Goal: Information Seeking & Learning: Learn about a topic

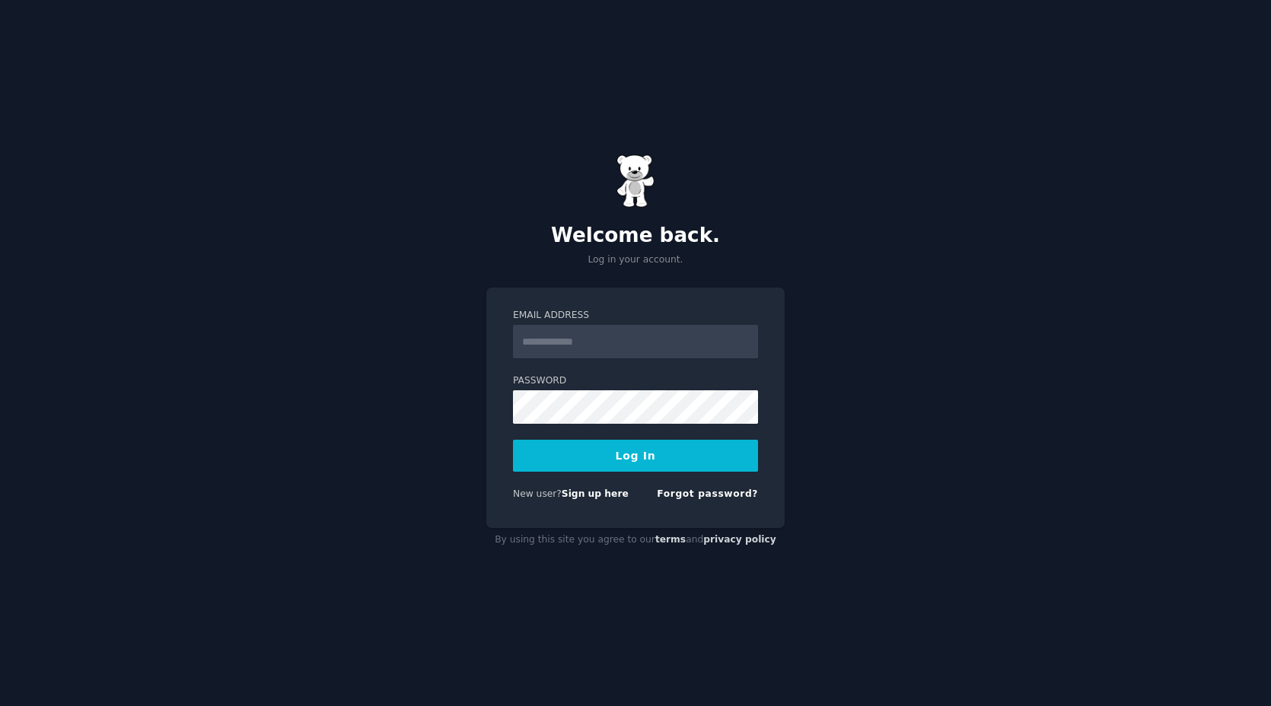
click at [582, 339] on input "Email Address" at bounding box center [635, 341] width 245 height 33
type input "**********"
click at [603, 468] on button "Log In" at bounding box center [635, 456] width 245 height 32
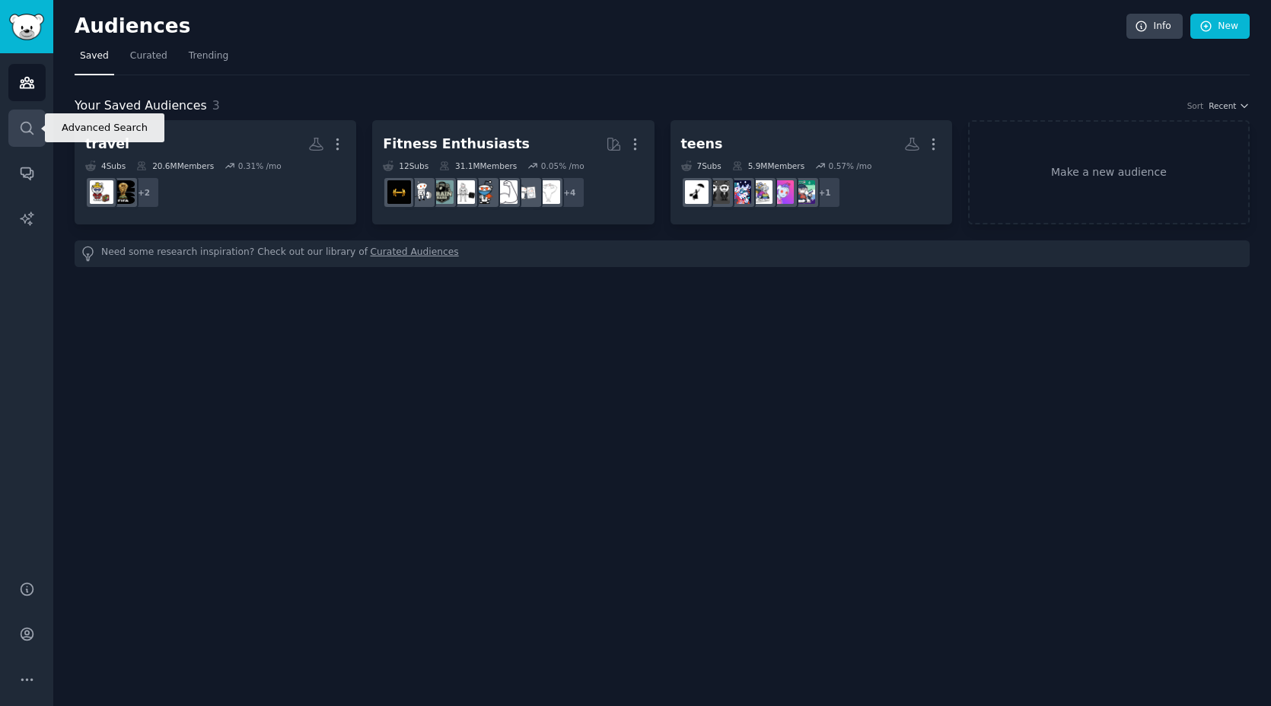
click at [23, 133] on icon "Sidebar" at bounding box center [27, 128] width 16 height 16
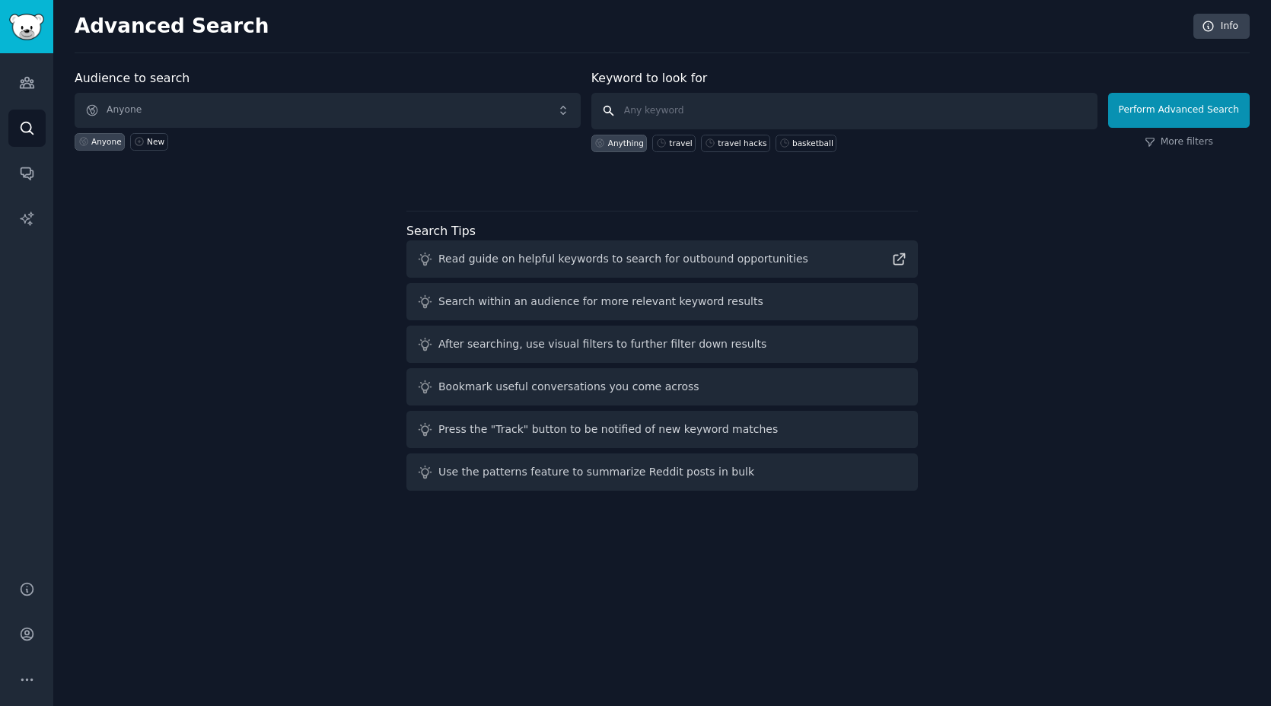
click at [648, 103] on input "text" at bounding box center [844, 111] width 506 height 37
type input ""ai trends""
click button "Perform Advanced Search" at bounding box center [1179, 110] width 142 height 35
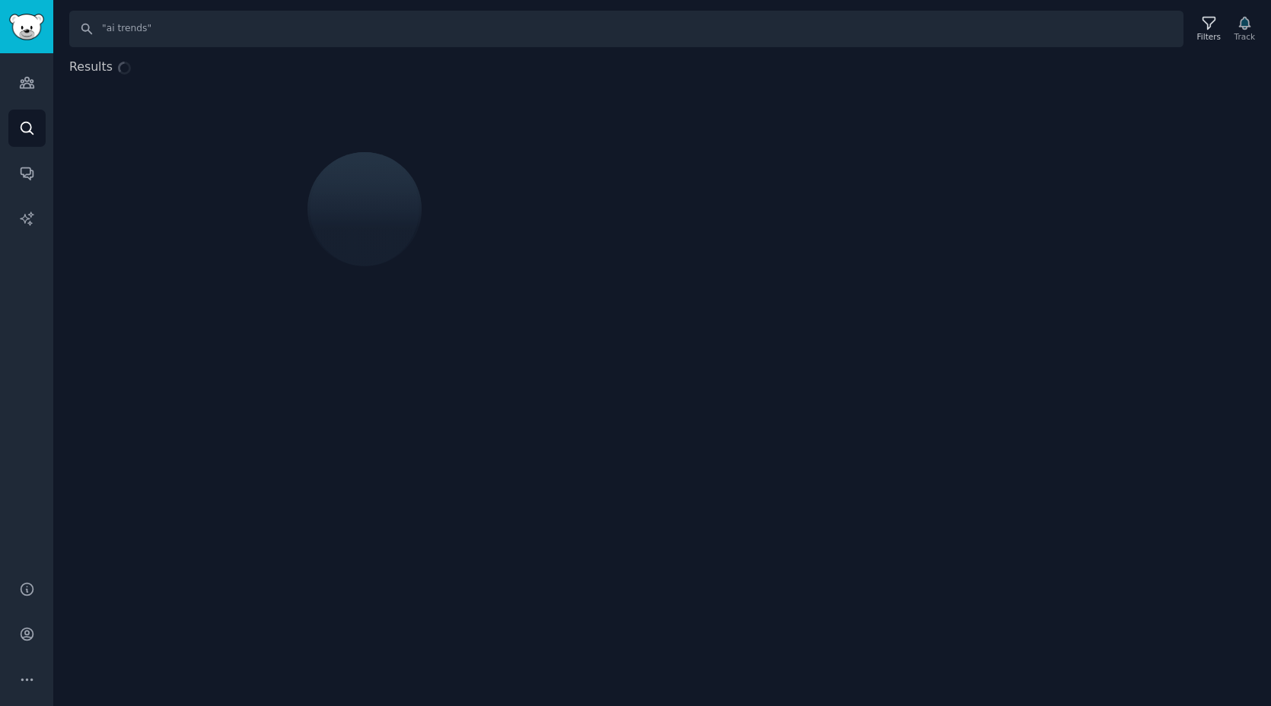
click at [606, 49] on div "Search "ai trends" Filters Track Results" at bounding box center [662, 353] width 1218 height 706
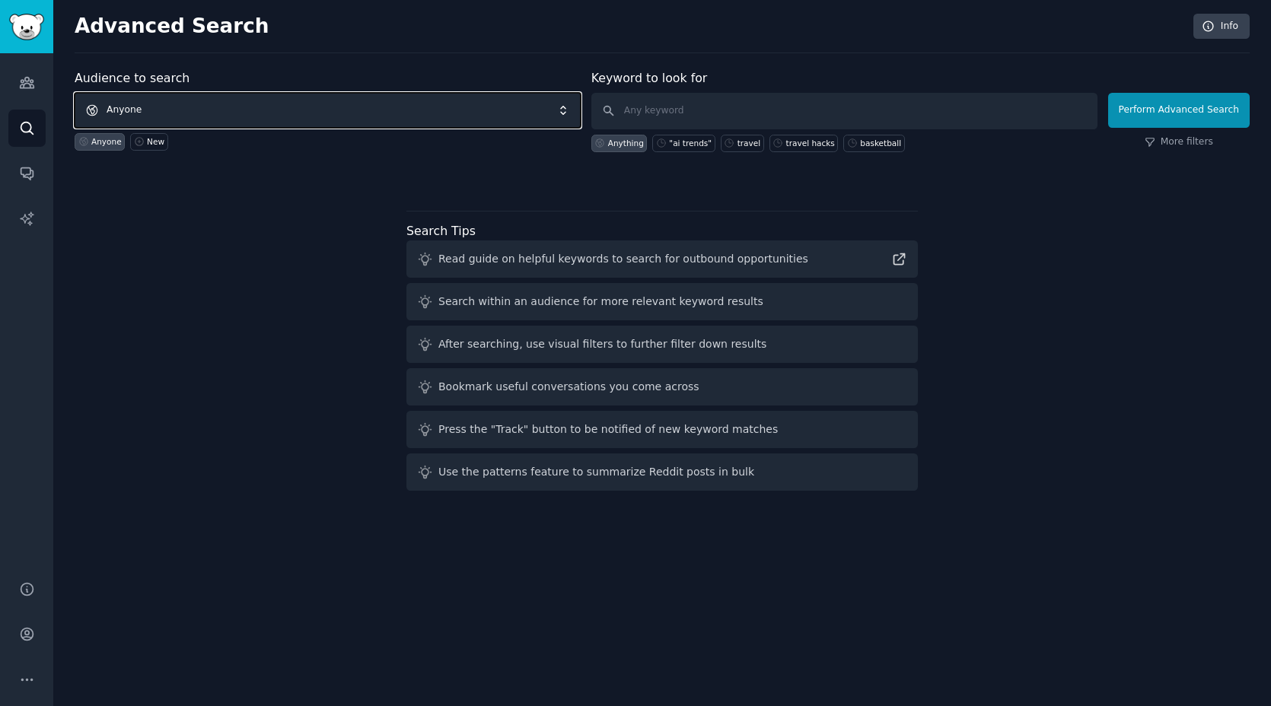
click at [378, 111] on span "Anyone" at bounding box center [328, 110] width 506 height 35
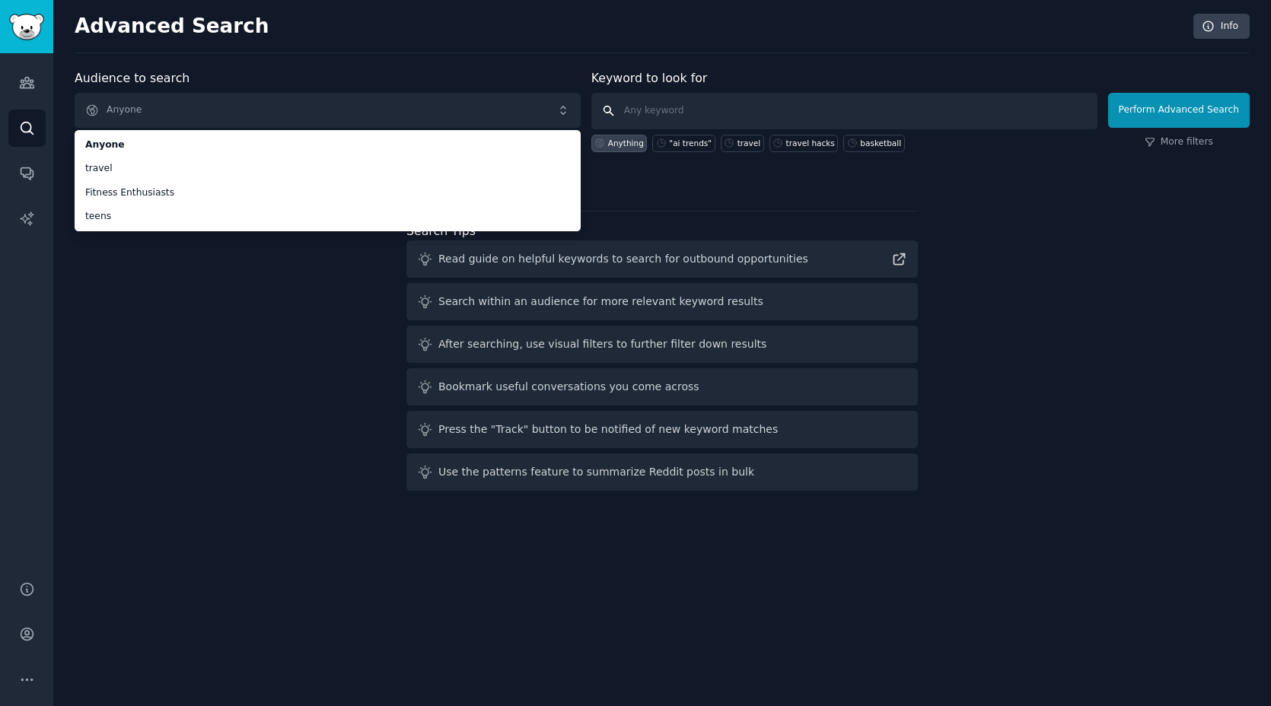
click at [662, 113] on input "text" at bounding box center [844, 111] width 506 height 37
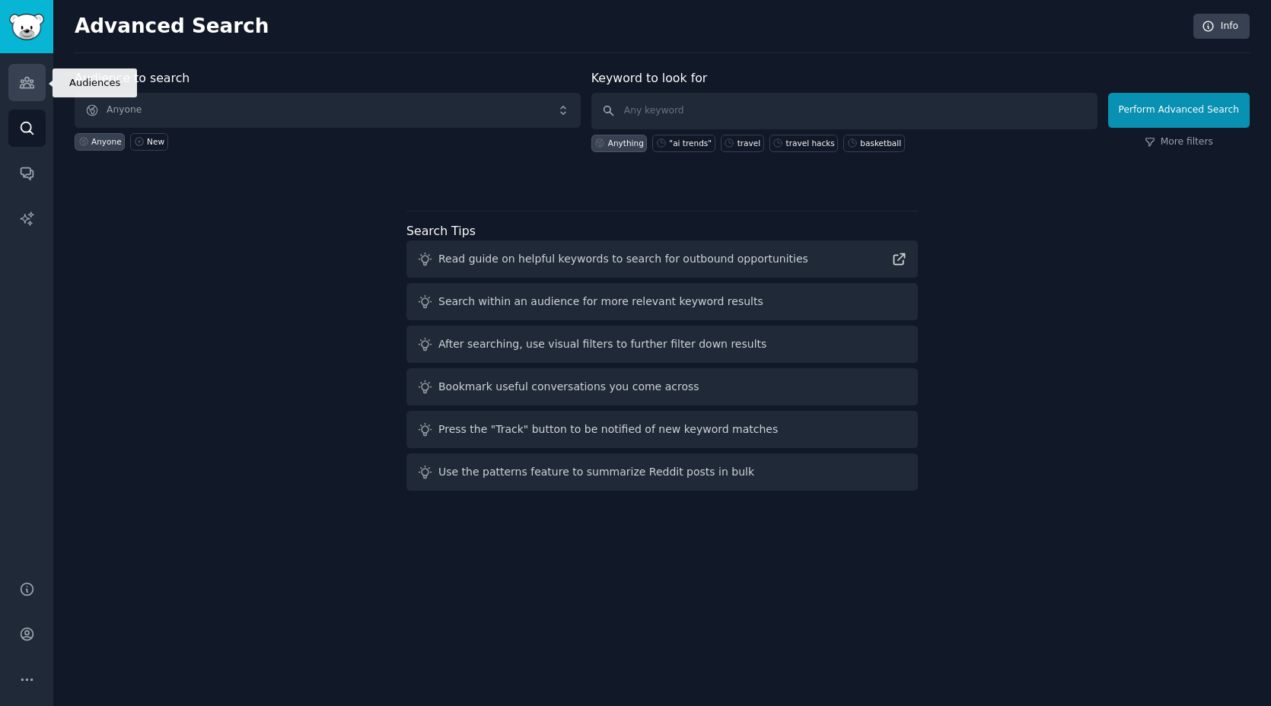
click at [27, 75] on icon "Sidebar" at bounding box center [27, 83] width 16 height 16
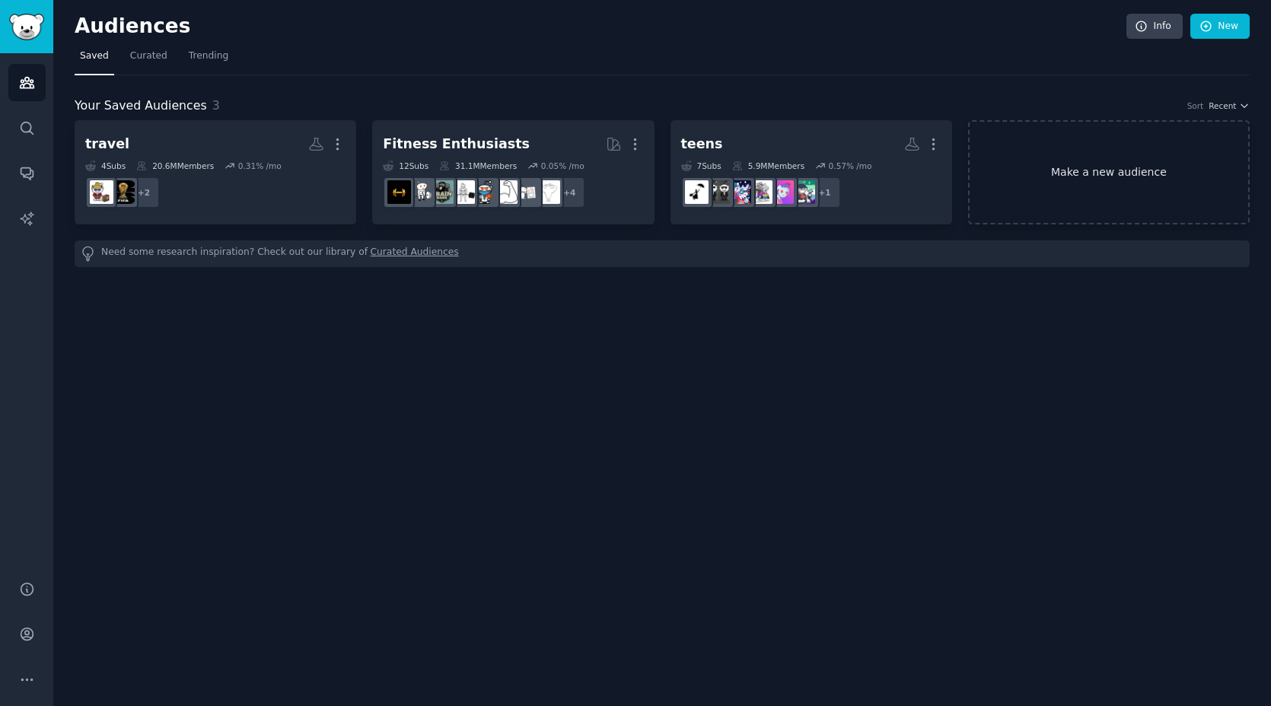
click at [1079, 164] on link "Make a new audience" at bounding box center [1109, 172] width 282 height 104
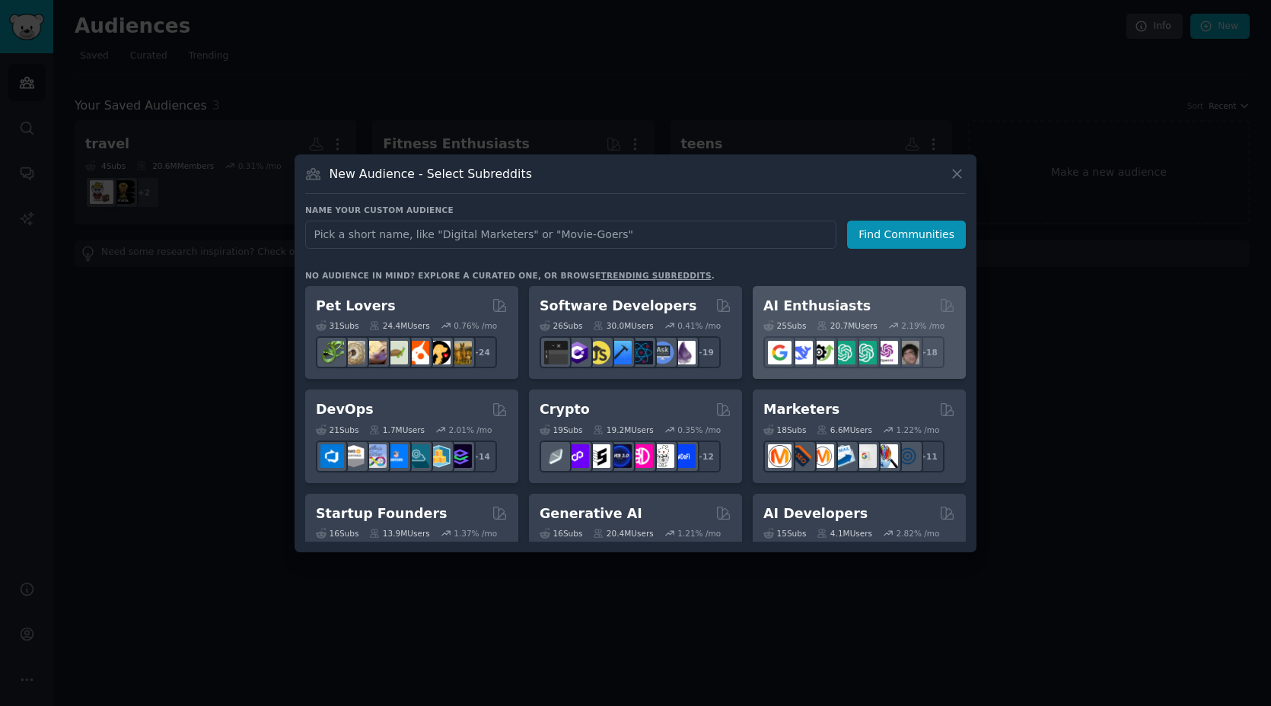
click at [853, 305] on div "AI Enthusiasts" at bounding box center [860, 306] width 192 height 19
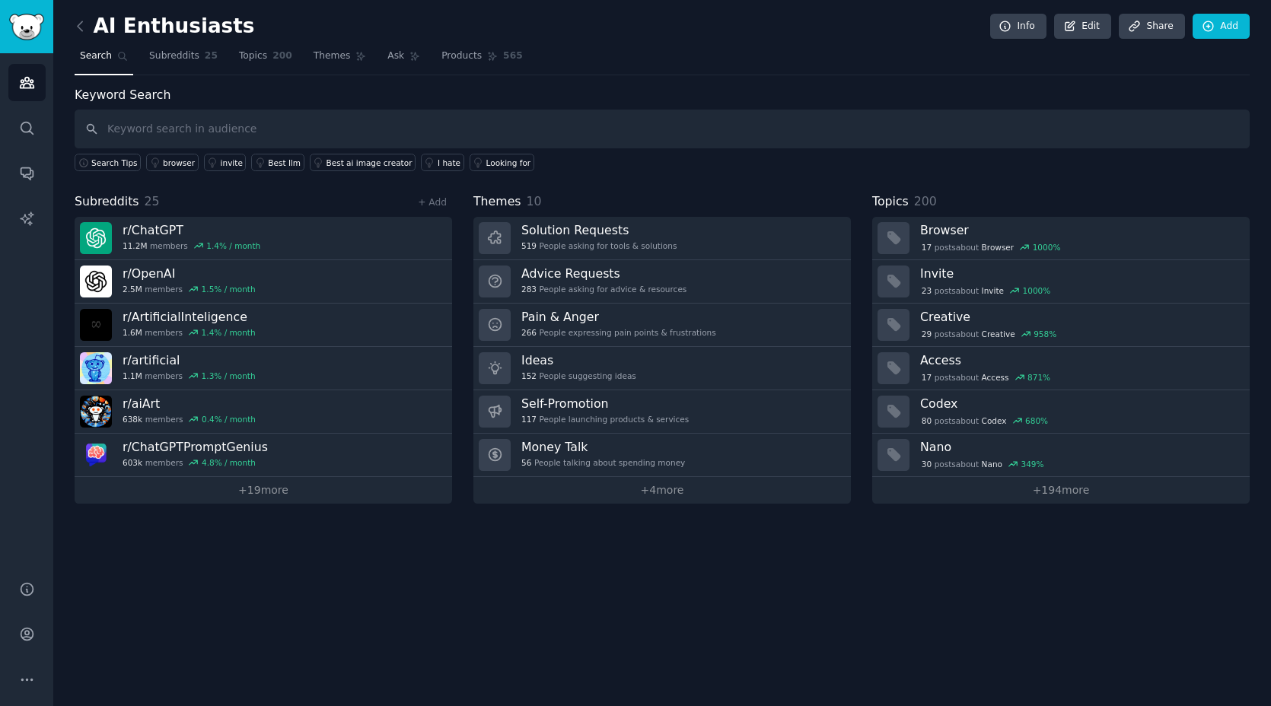
click at [454, 129] on input "text" at bounding box center [662, 129] width 1175 height 39
type input "trends"
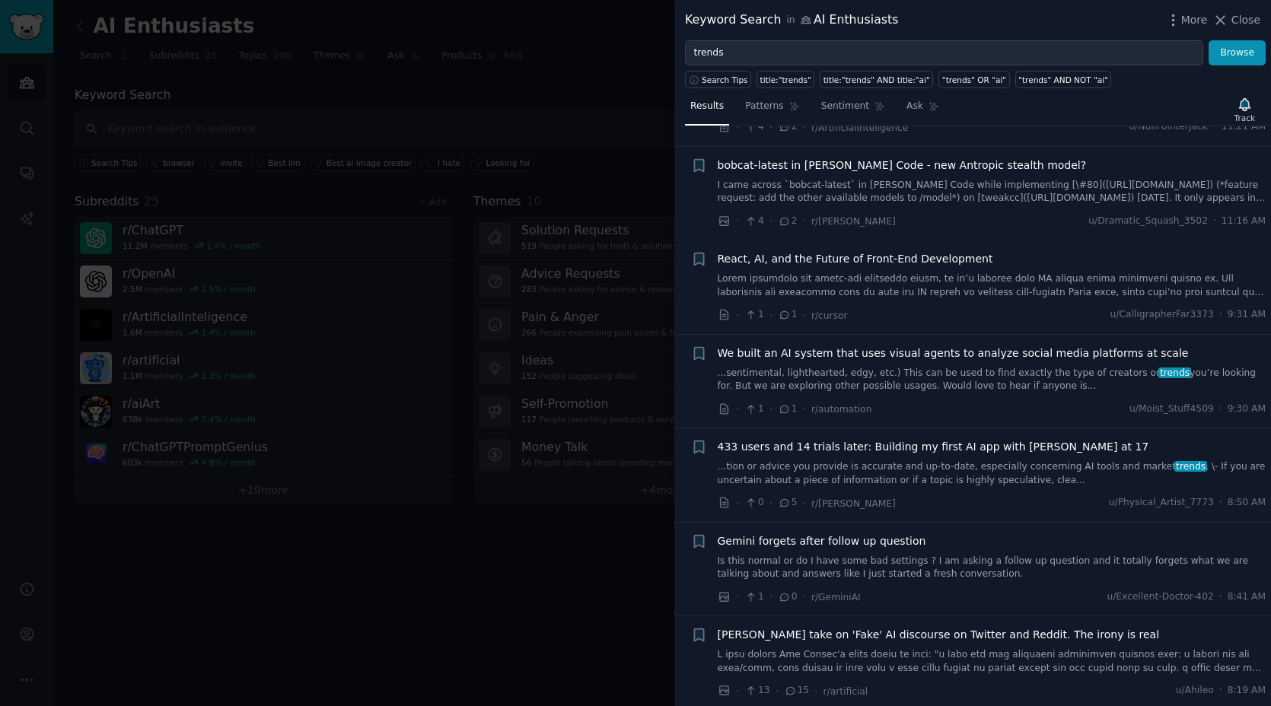
scroll to position [215, 0]
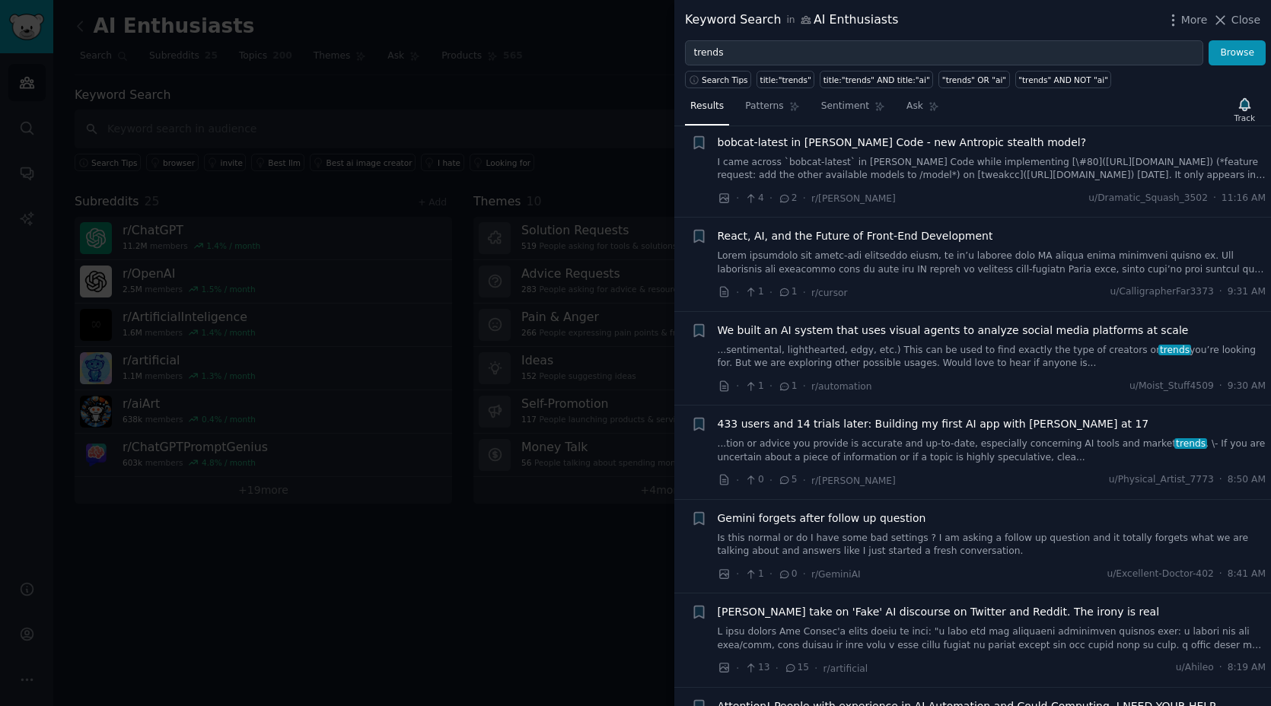
click at [627, 546] on div at bounding box center [635, 353] width 1271 height 706
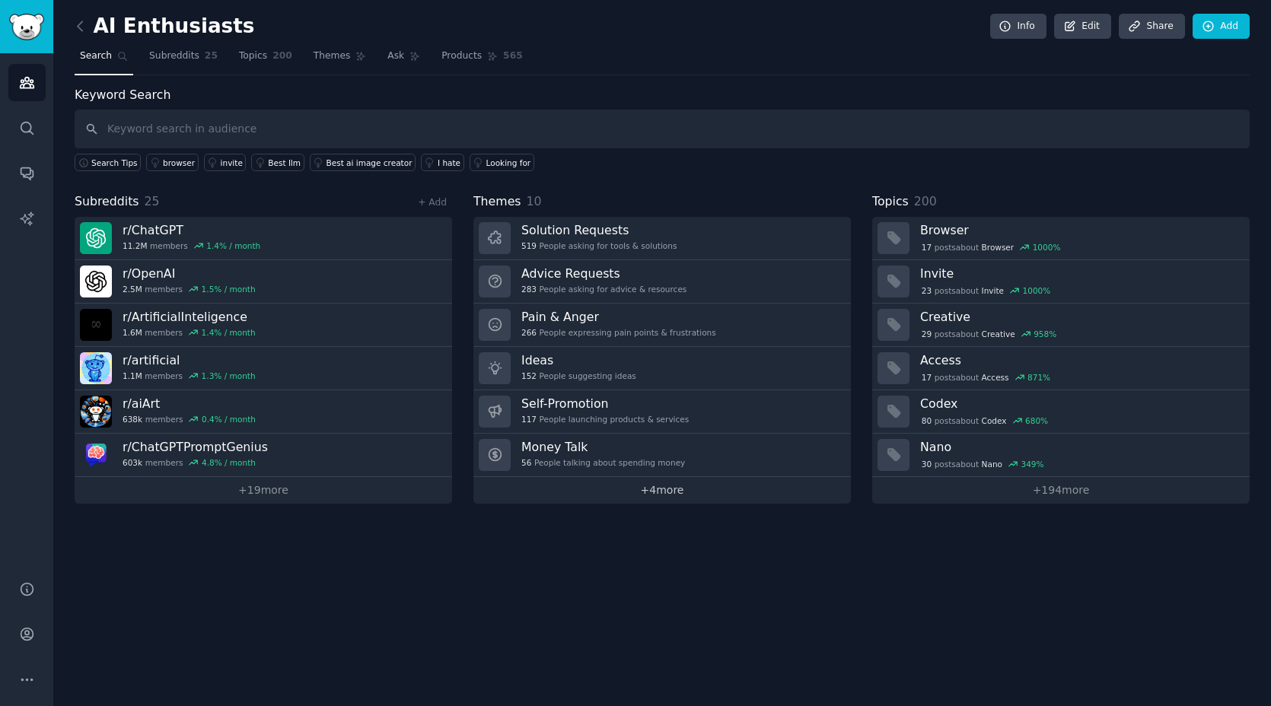
click at [655, 493] on link "+ 4 more" at bounding box center [663, 490] width 378 height 27
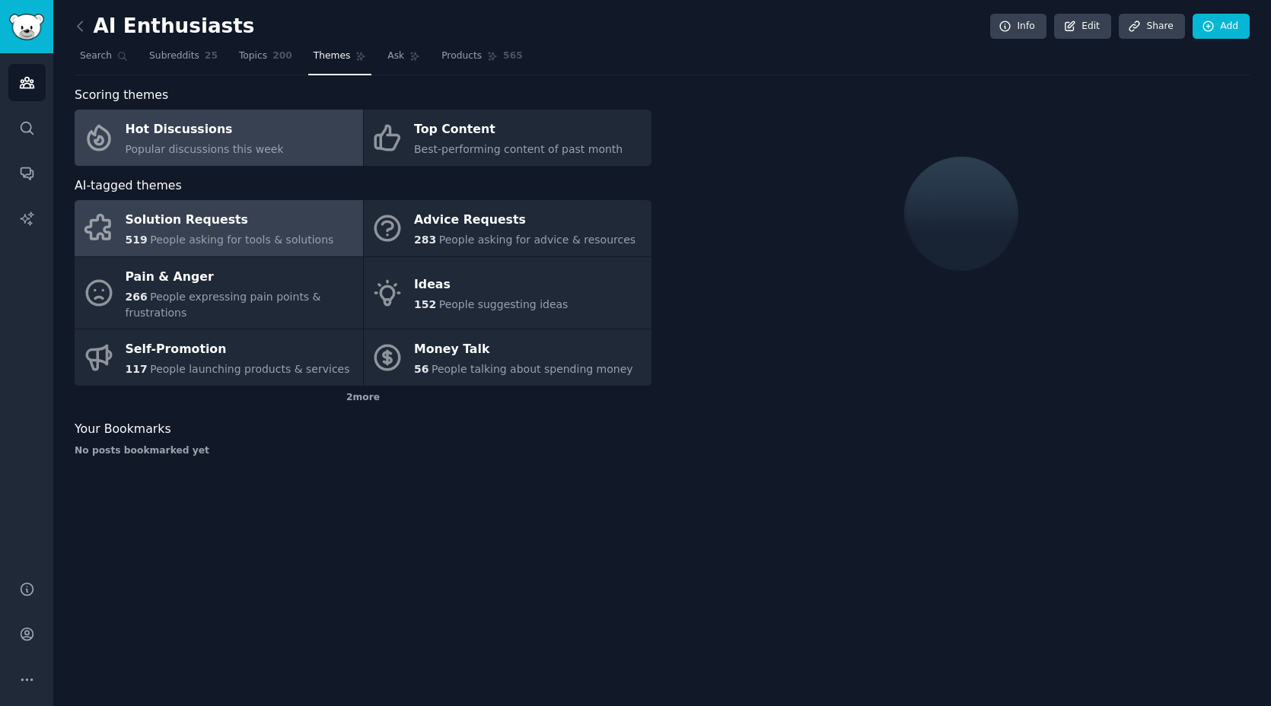
click at [235, 146] on span "Popular discussions this week" at bounding box center [205, 149] width 158 height 12
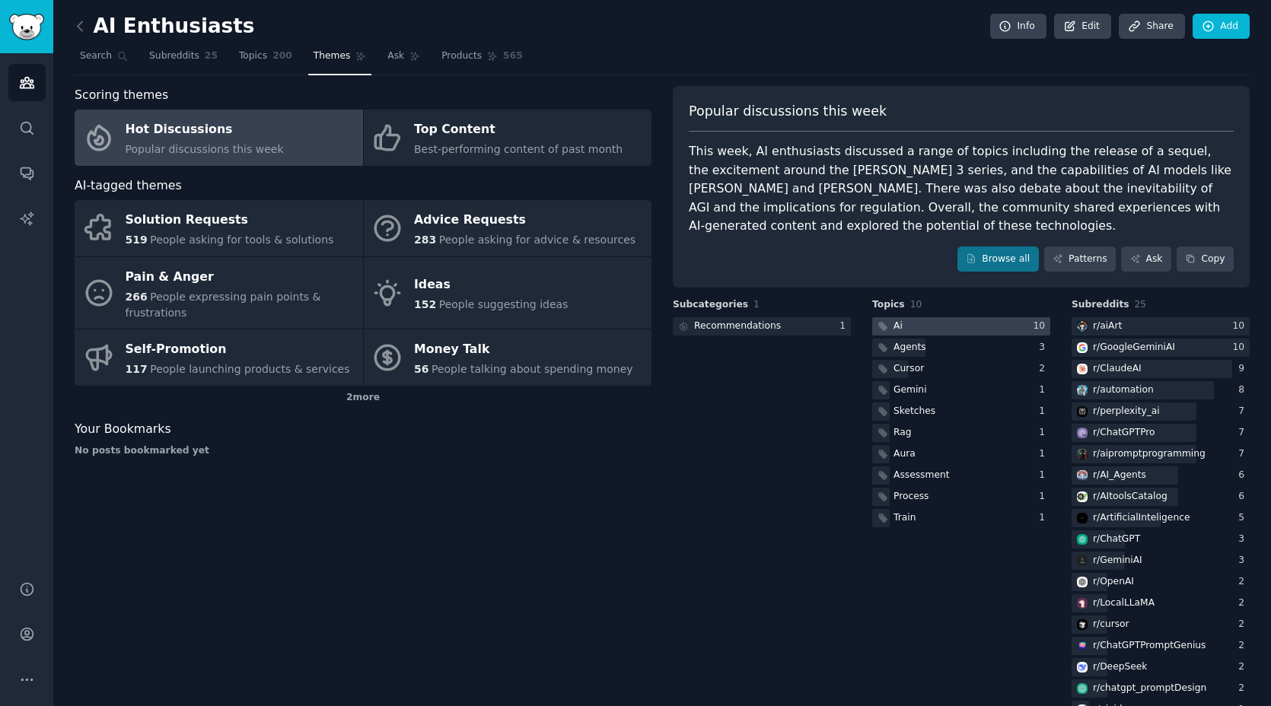
click at [951, 327] on div at bounding box center [961, 326] width 178 height 19
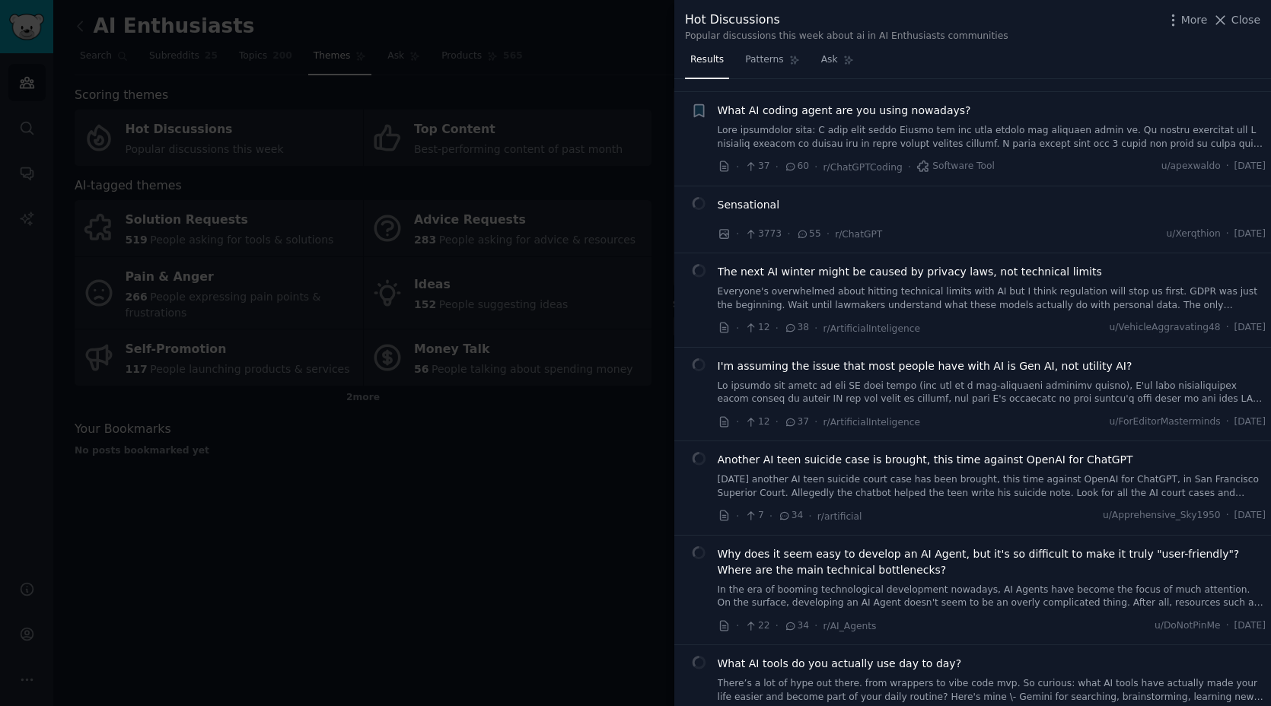
scroll to position [378, 0]
click at [505, 495] on div at bounding box center [635, 353] width 1271 height 706
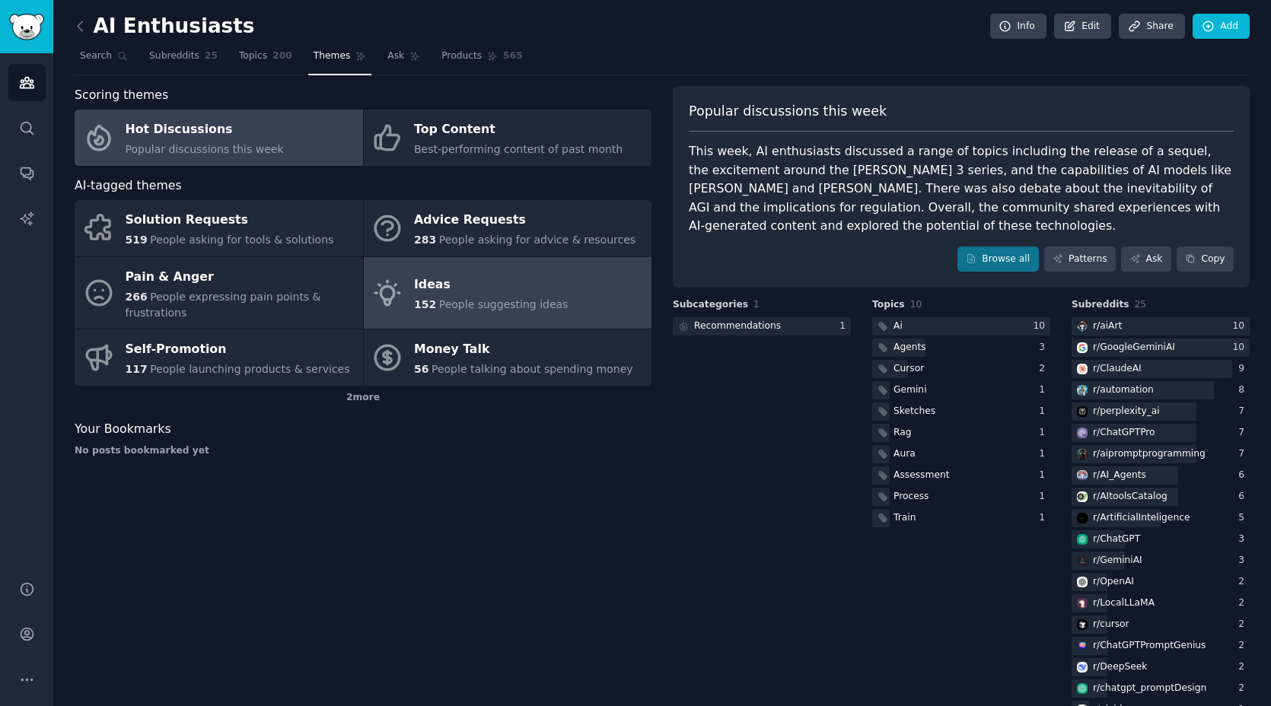
click at [439, 277] on div "Ideas" at bounding box center [491, 285] width 154 height 24
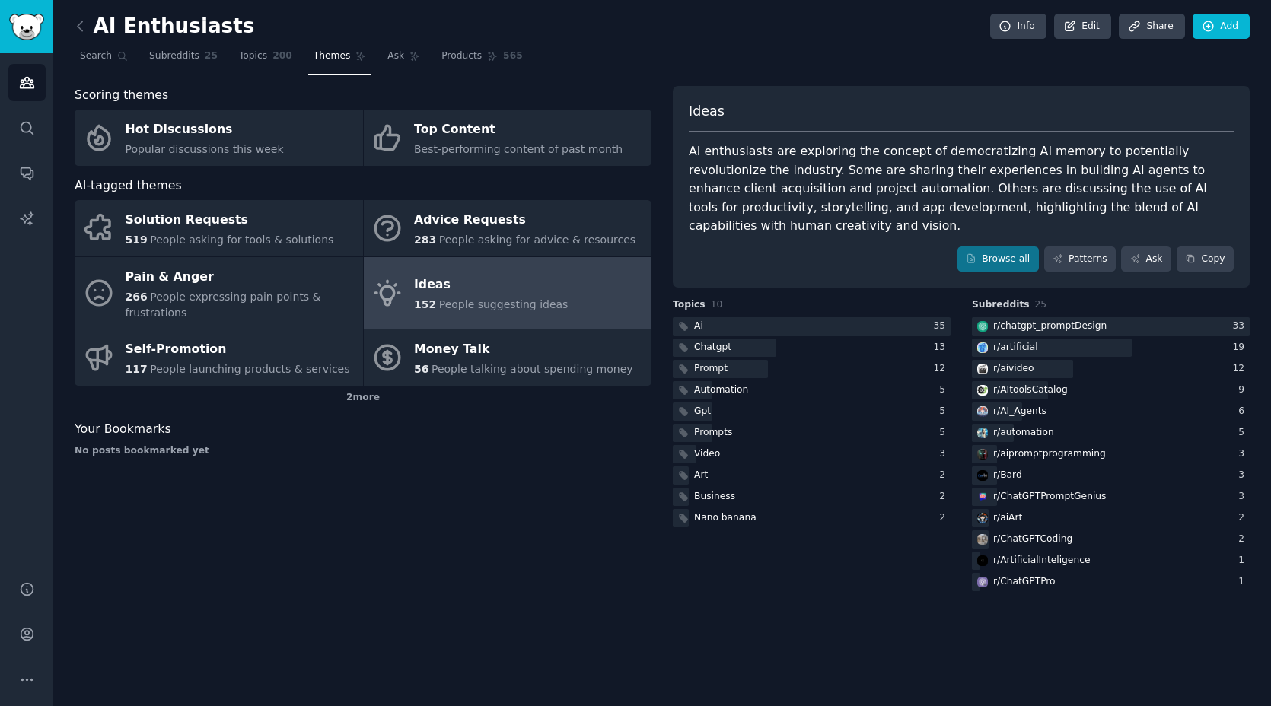
drag, startPoint x: 287, startPoint y: 52, endPoint x: 338, endPoint y: 74, distance: 55.6
click at [287, 52] on span "200" at bounding box center [283, 56] width 20 height 14
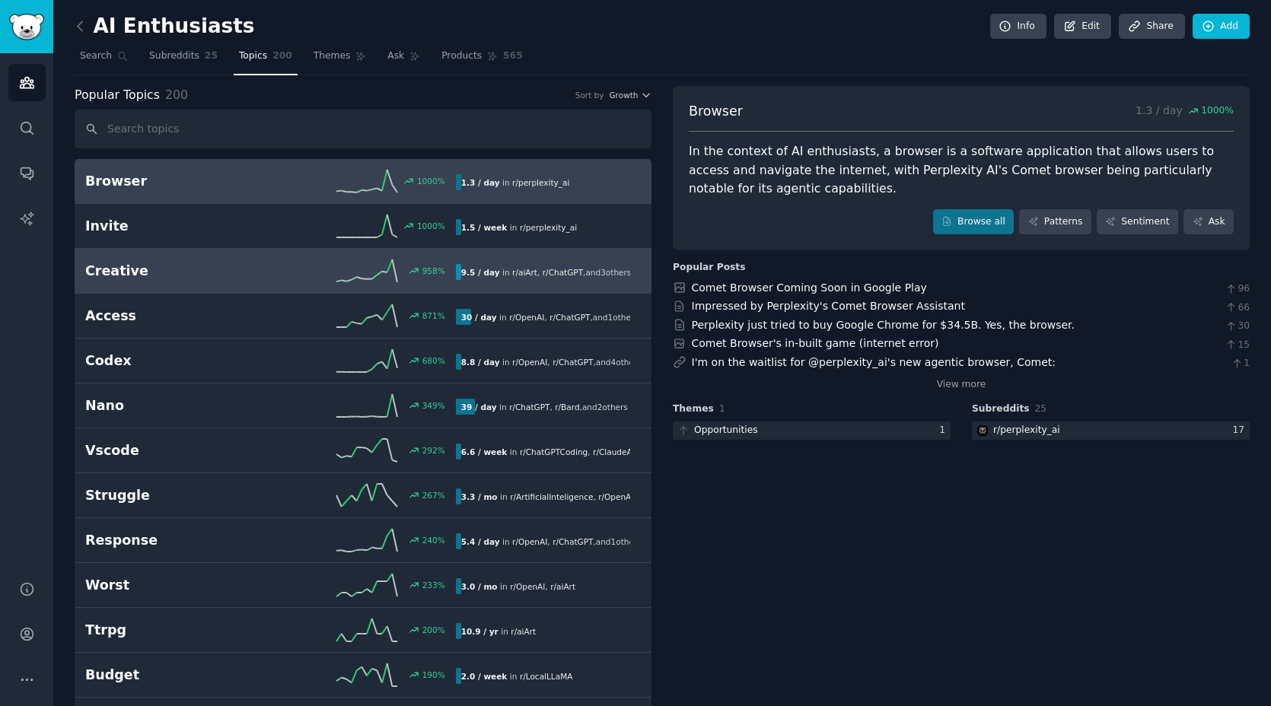
click at [174, 263] on h2 "Creative" at bounding box center [177, 271] width 185 height 19
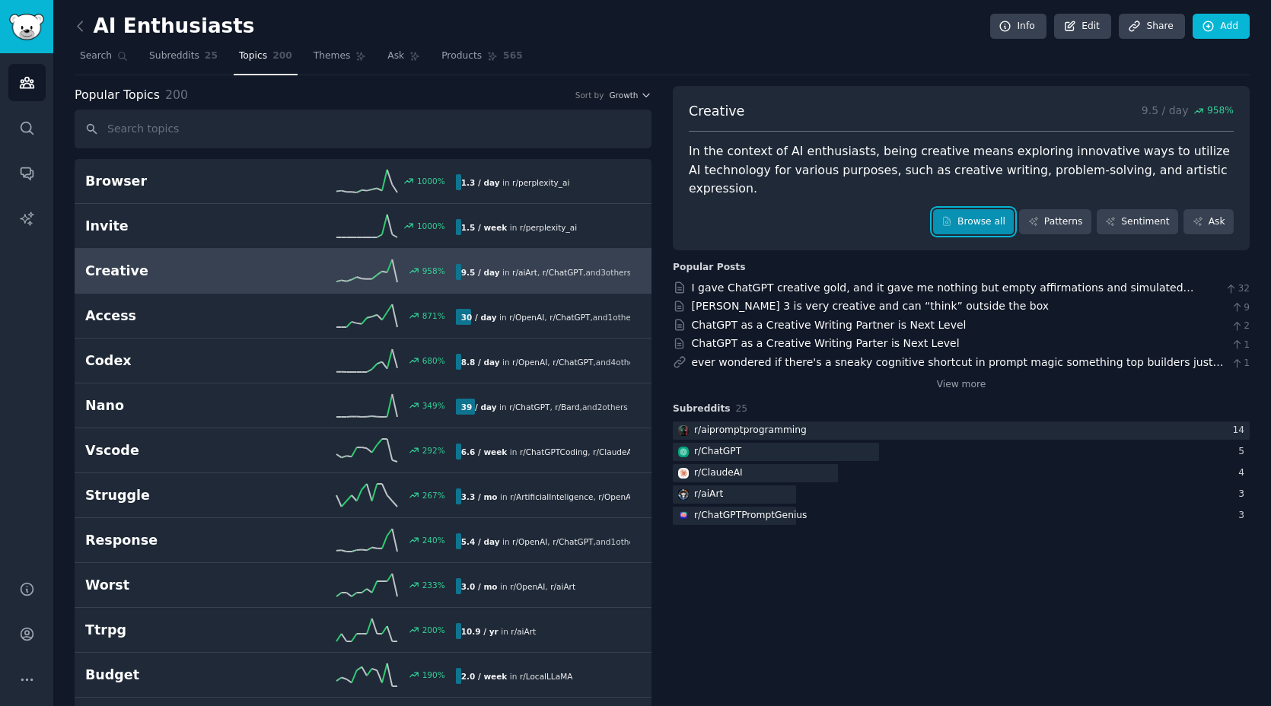
click at [969, 209] on link "Browse all" at bounding box center [973, 222] width 81 height 26
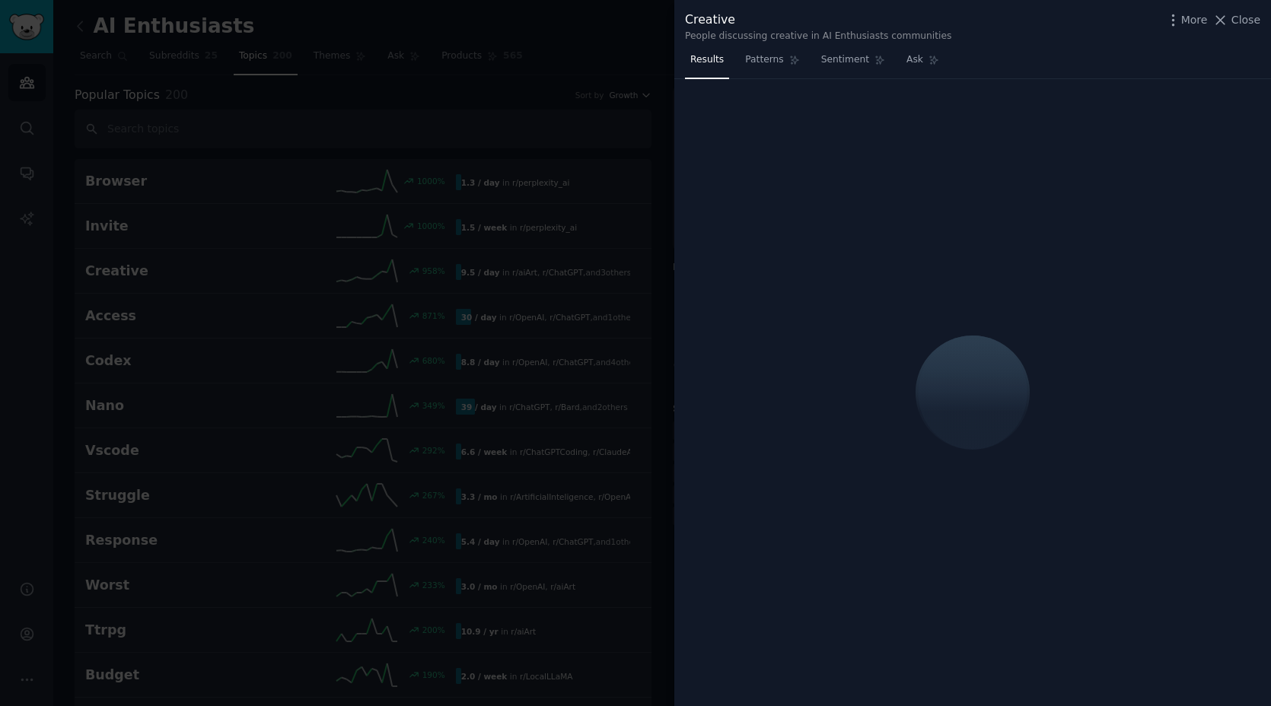
click at [531, 93] on div at bounding box center [635, 353] width 1271 height 706
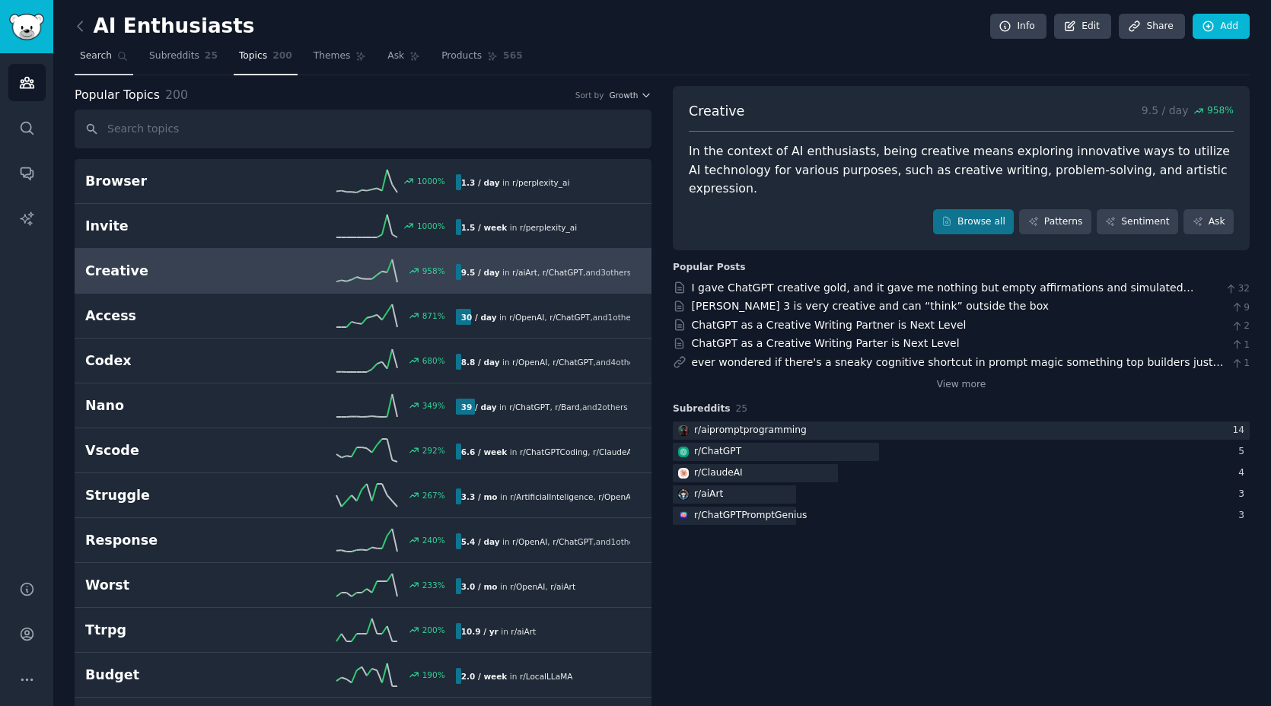
click at [110, 54] on span "Search" at bounding box center [96, 56] width 32 height 14
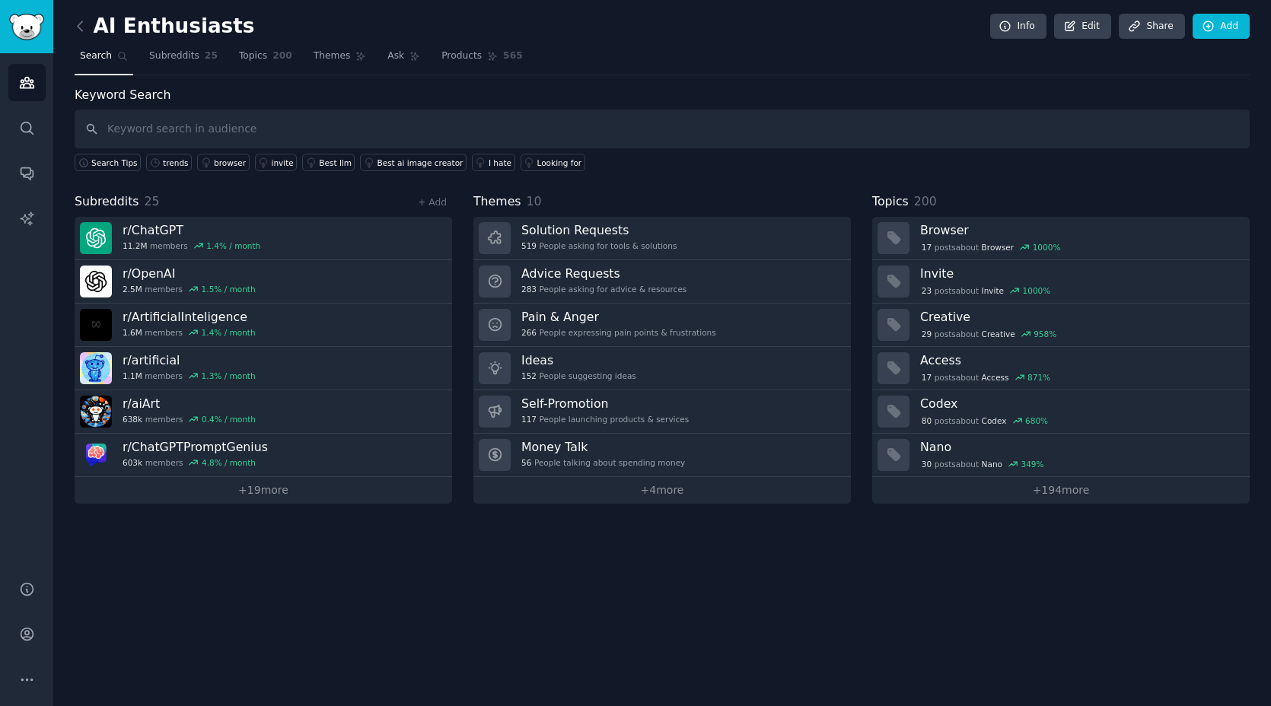
click at [531, 126] on input "text" at bounding box center [662, 129] width 1175 height 39
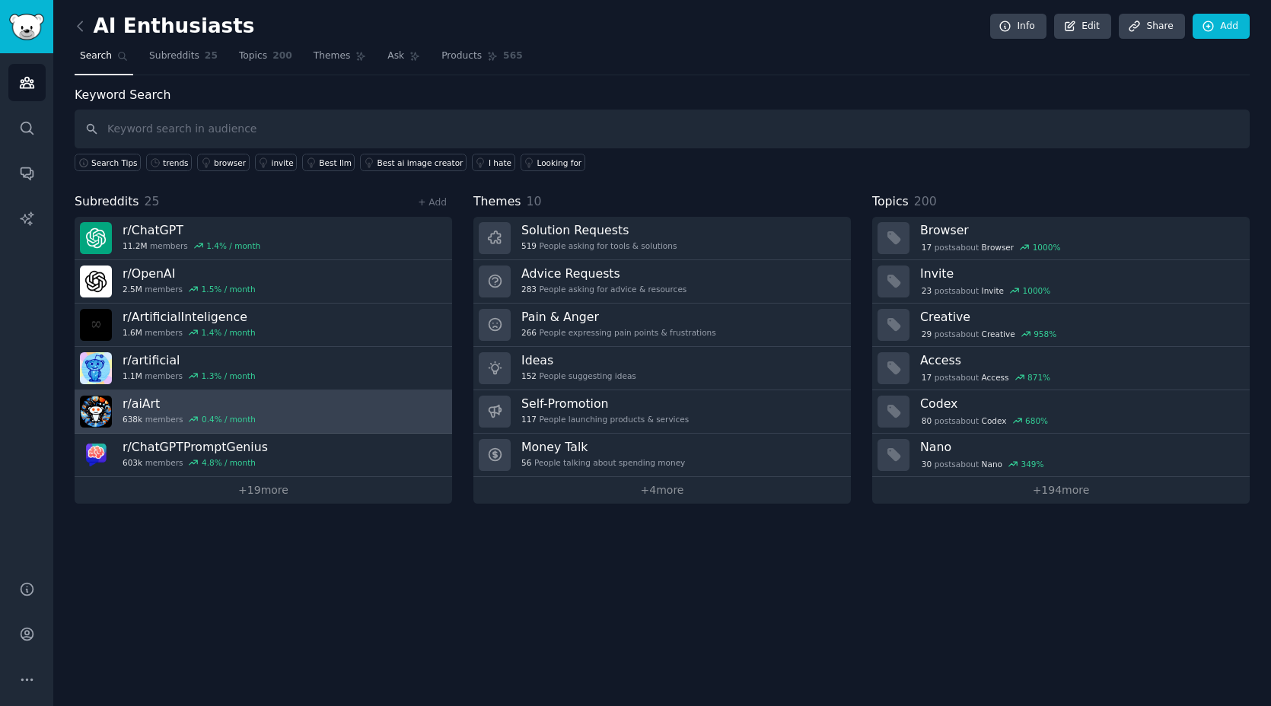
click at [288, 402] on link "r/ aiArt 638k members 0.4 % / month" at bounding box center [264, 412] width 378 height 43
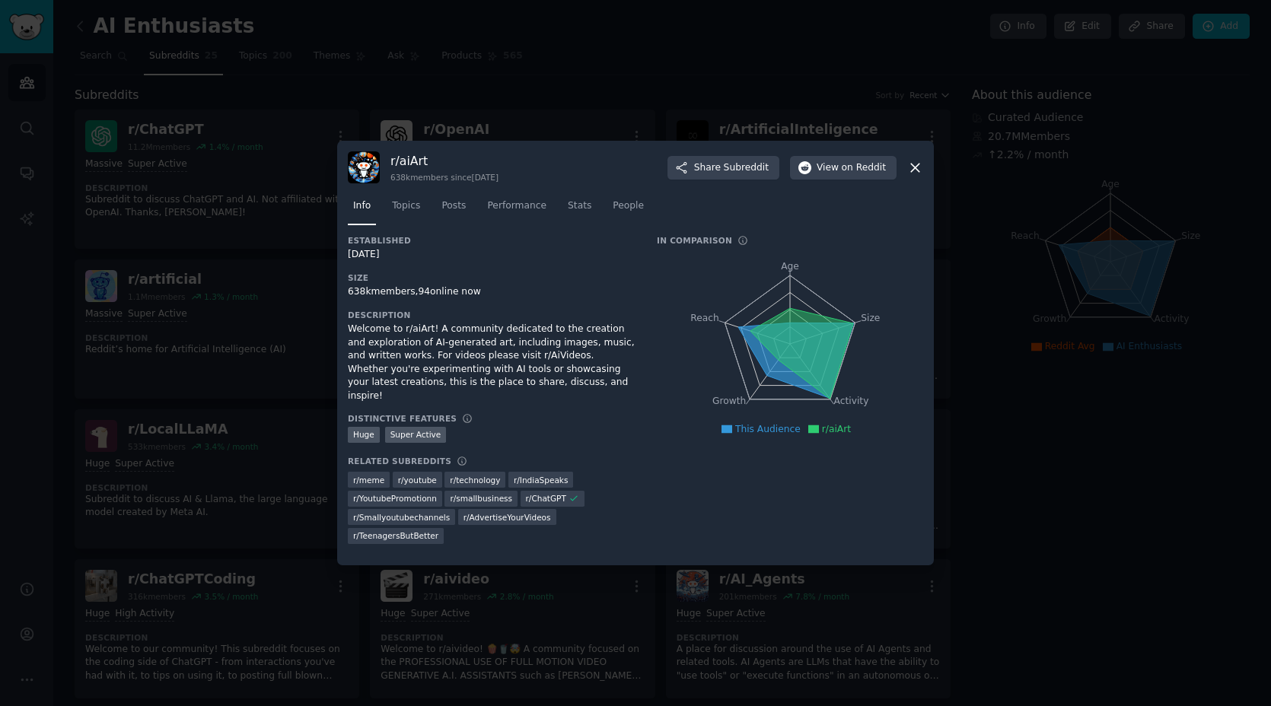
click at [971, 265] on div at bounding box center [635, 353] width 1271 height 706
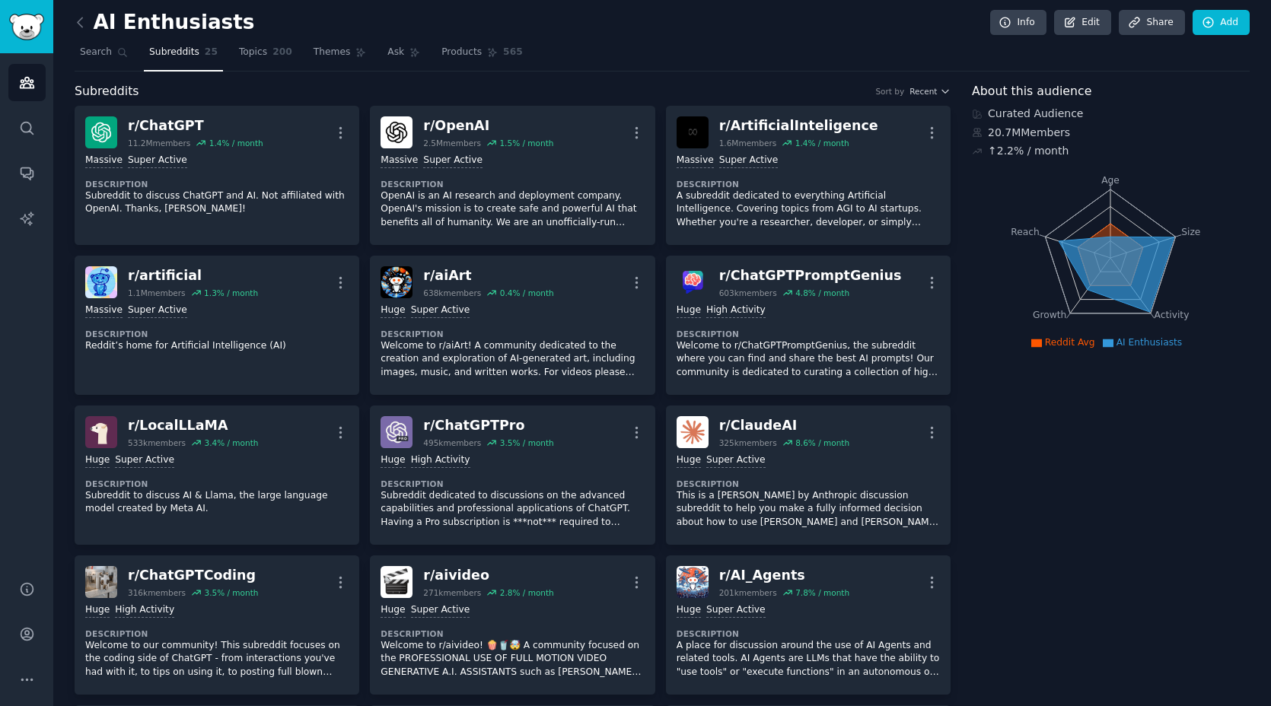
scroll to position [5, 0]
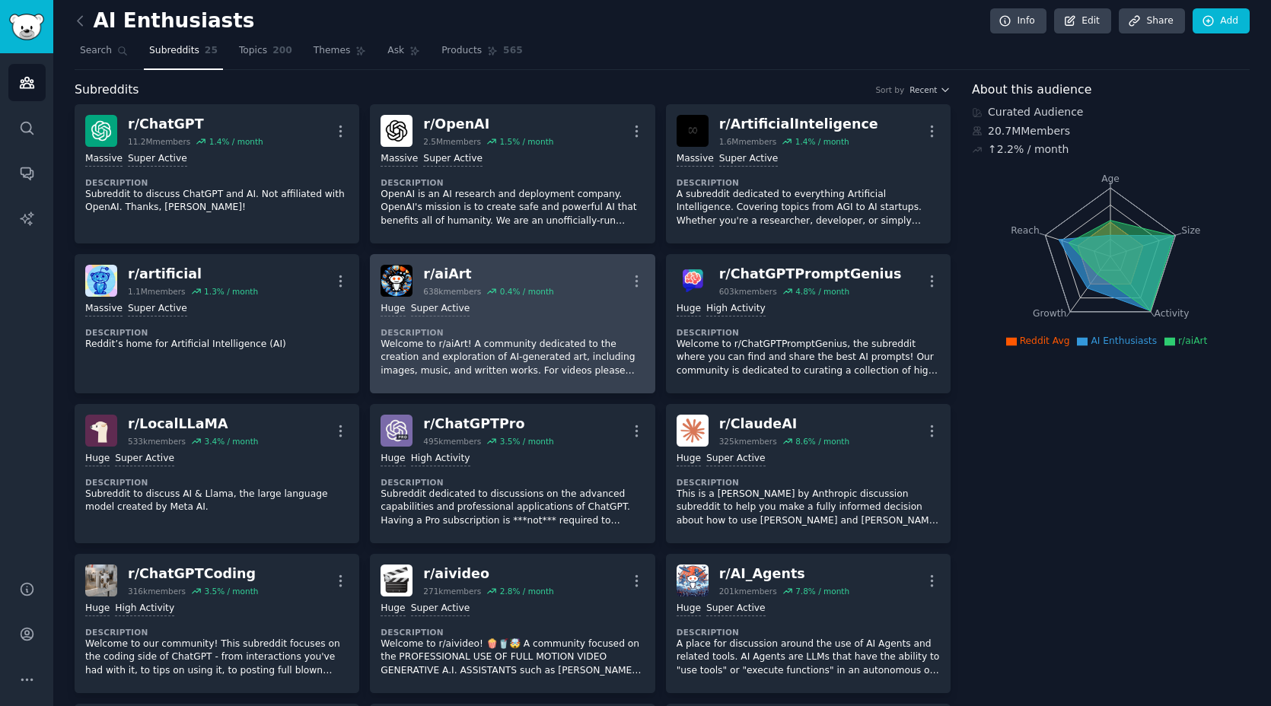
click at [486, 324] on div ">= 95th percentile for submissions / day Huge Super Active Description Welcome …" at bounding box center [512, 340] width 263 height 86
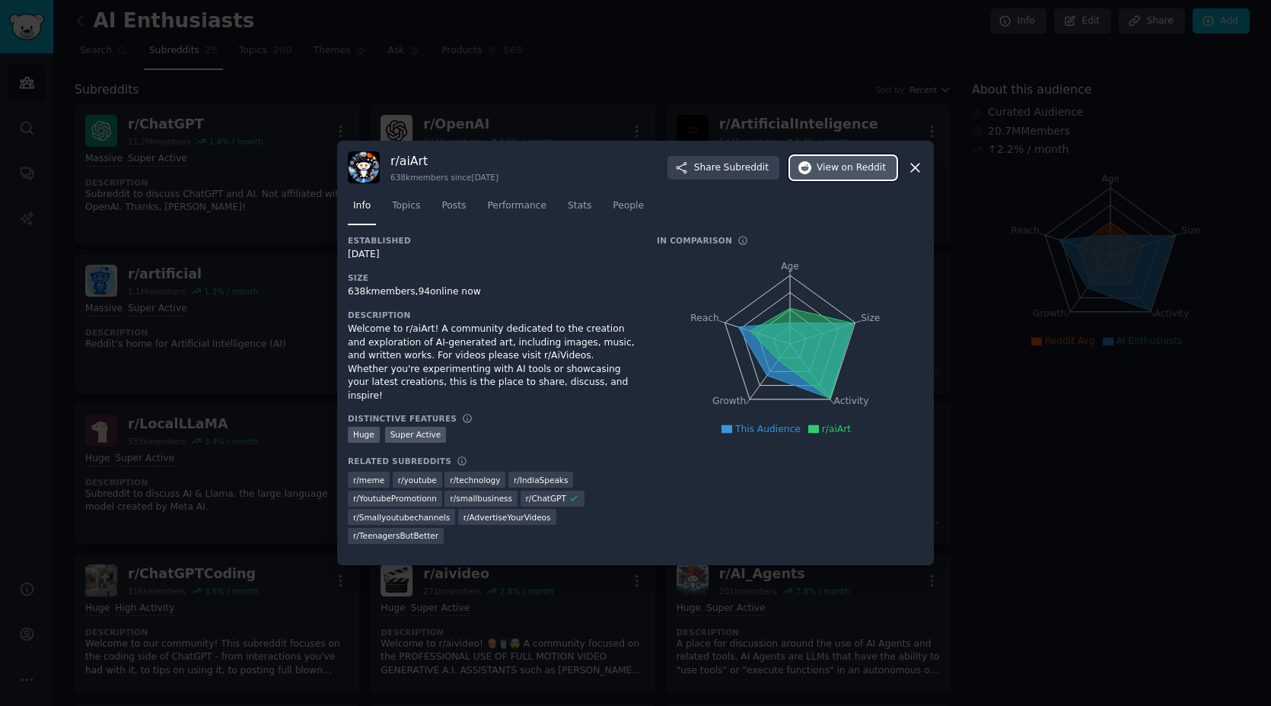
click at [853, 175] on span "on Reddit" at bounding box center [864, 168] width 44 height 14
